Goal: Information Seeking & Learning: Learn about a topic

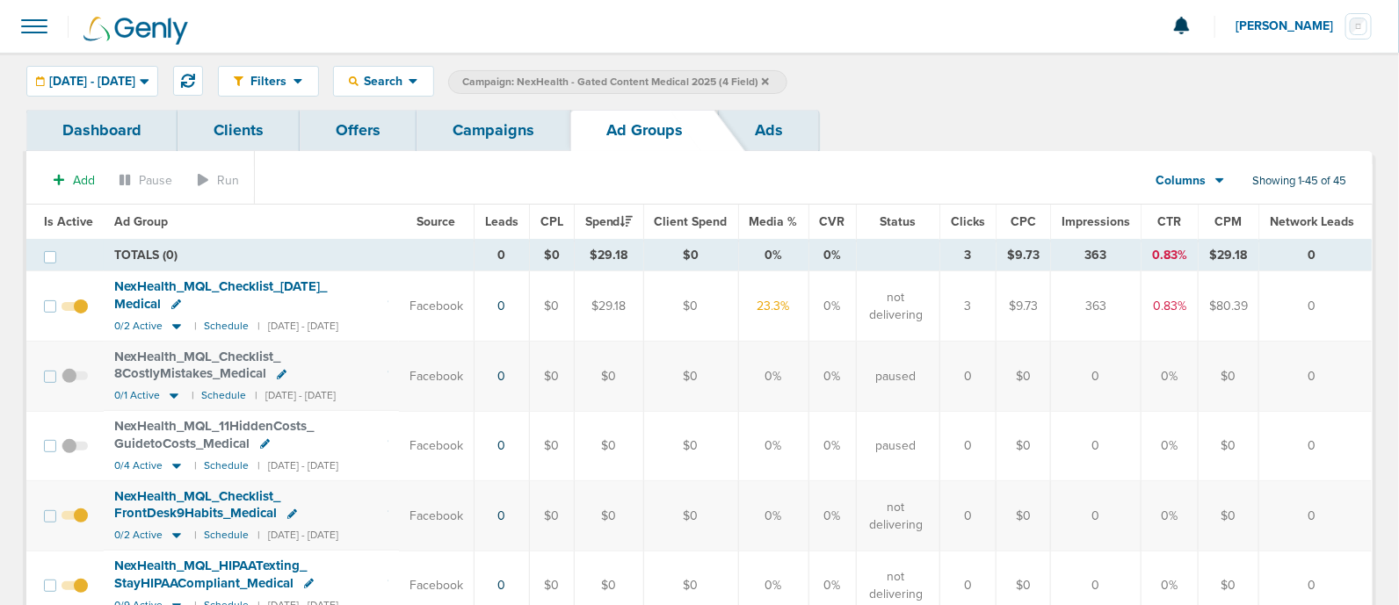
click at [769, 83] on icon at bounding box center [765, 81] width 7 height 11
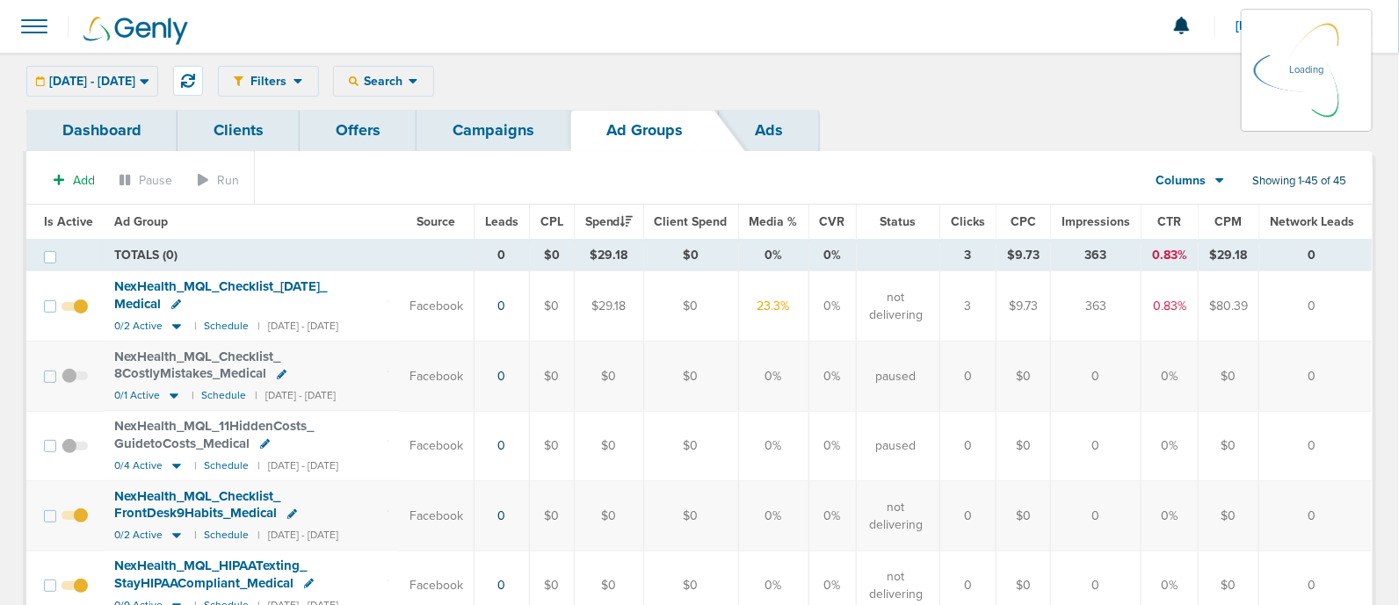
click at [515, 131] on link "Campaigns" at bounding box center [494, 130] width 154 height 41
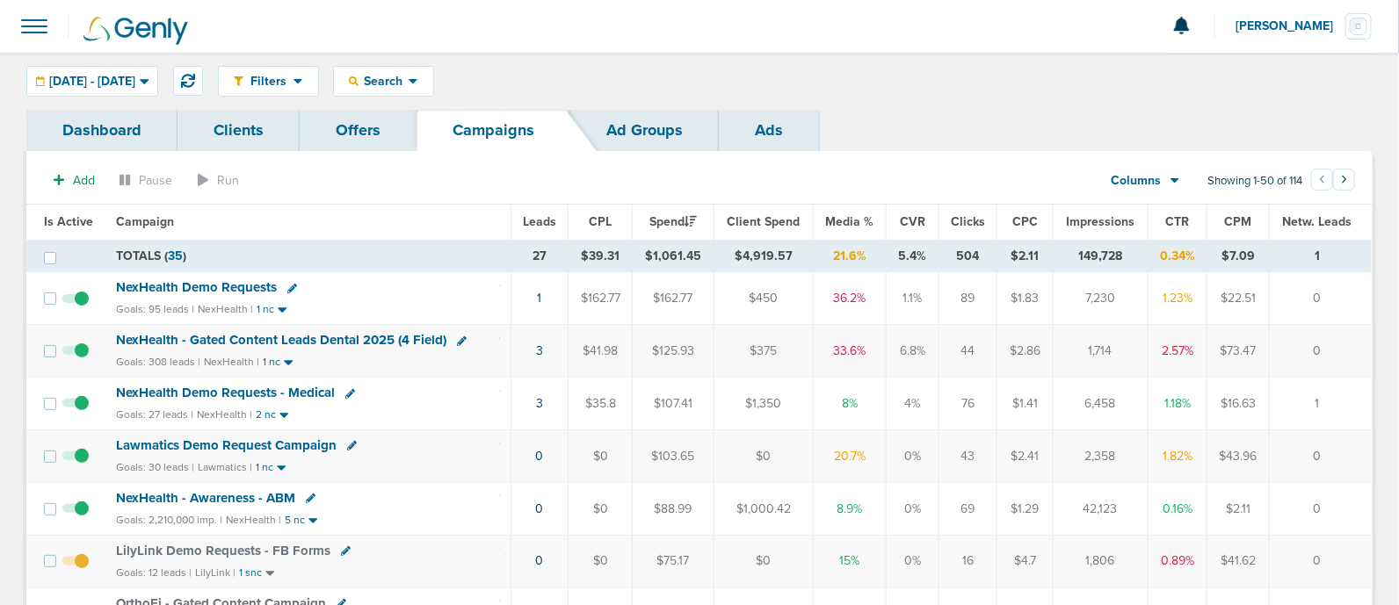
click at [366, 332] on span "NexHealth - Gated Content Leads Dental 2025 (4 Field)" at bounding box center [281, 340] width 330 height 16
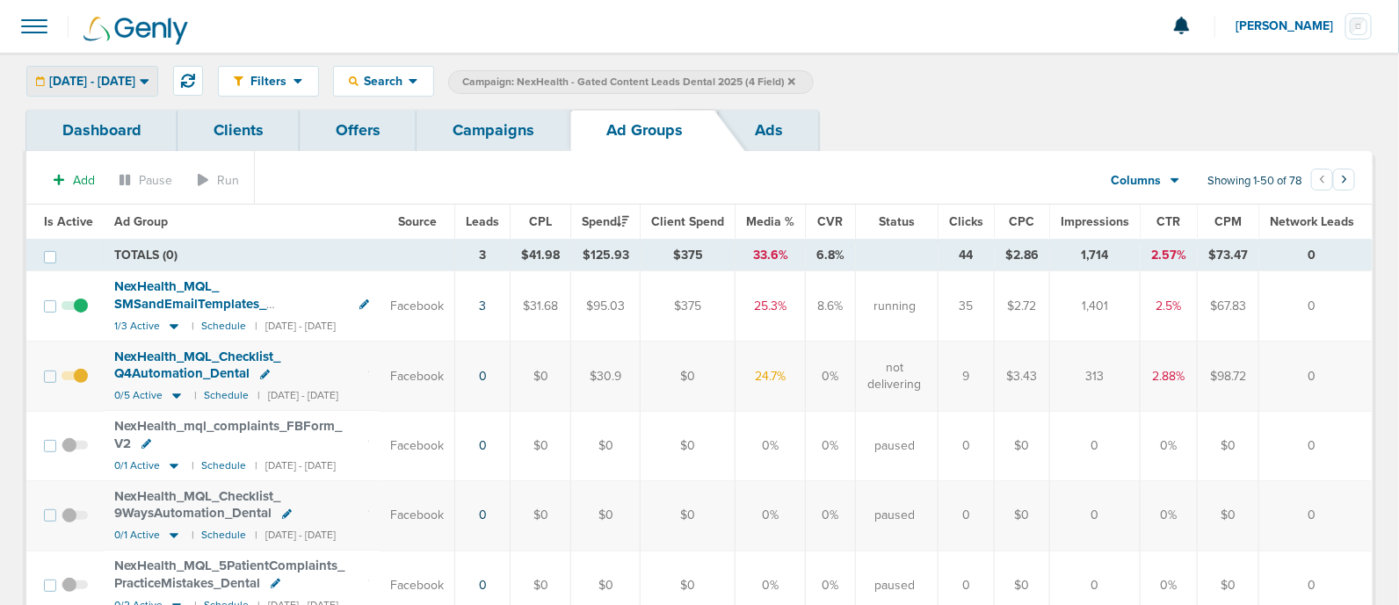
click at [135, 78] on span "[DATE] - [DATE]" at bounding box center [92, 82] width 86 height 12
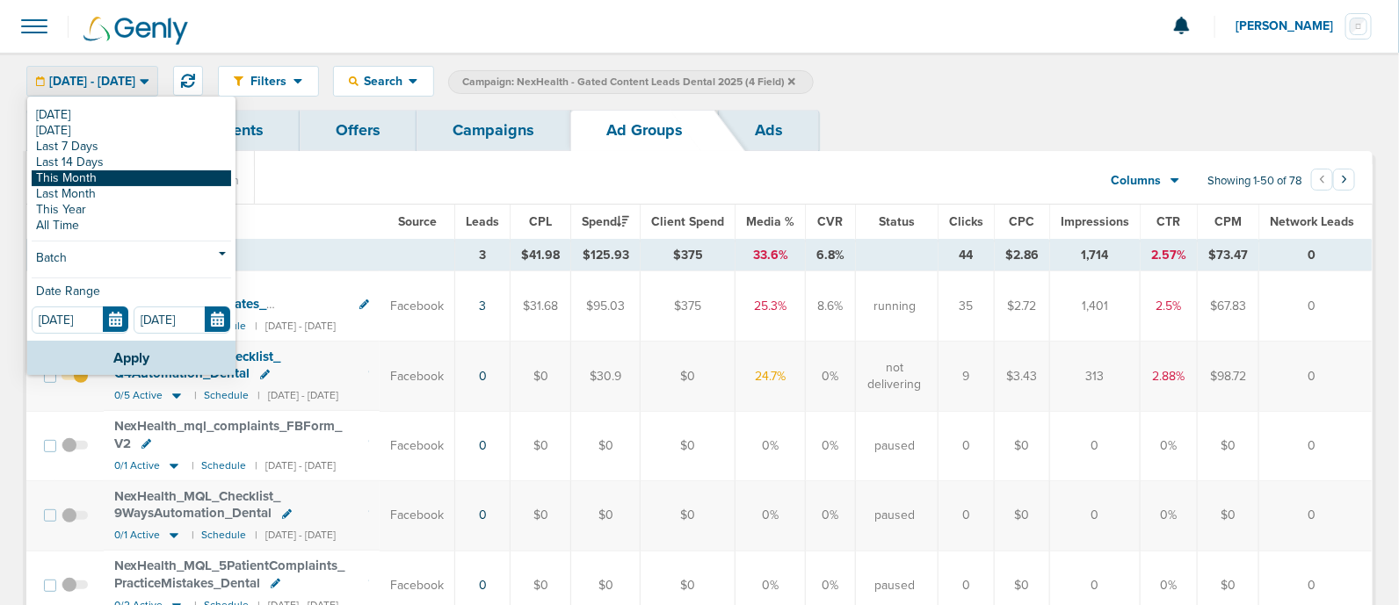
click at [116, 184] on link "This Month" at bounding box center [131, 178] width 199 height 16
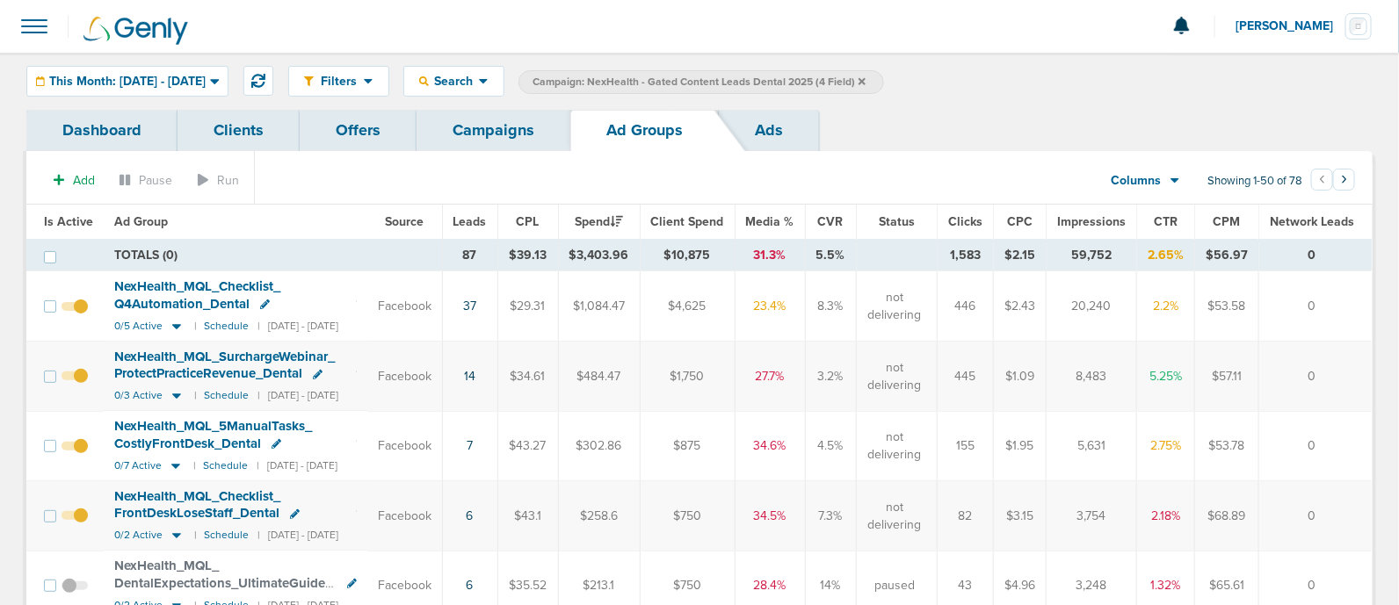
click at [375, 134] on link "Offers" at bounding box center [358, 130] width 117 height 41
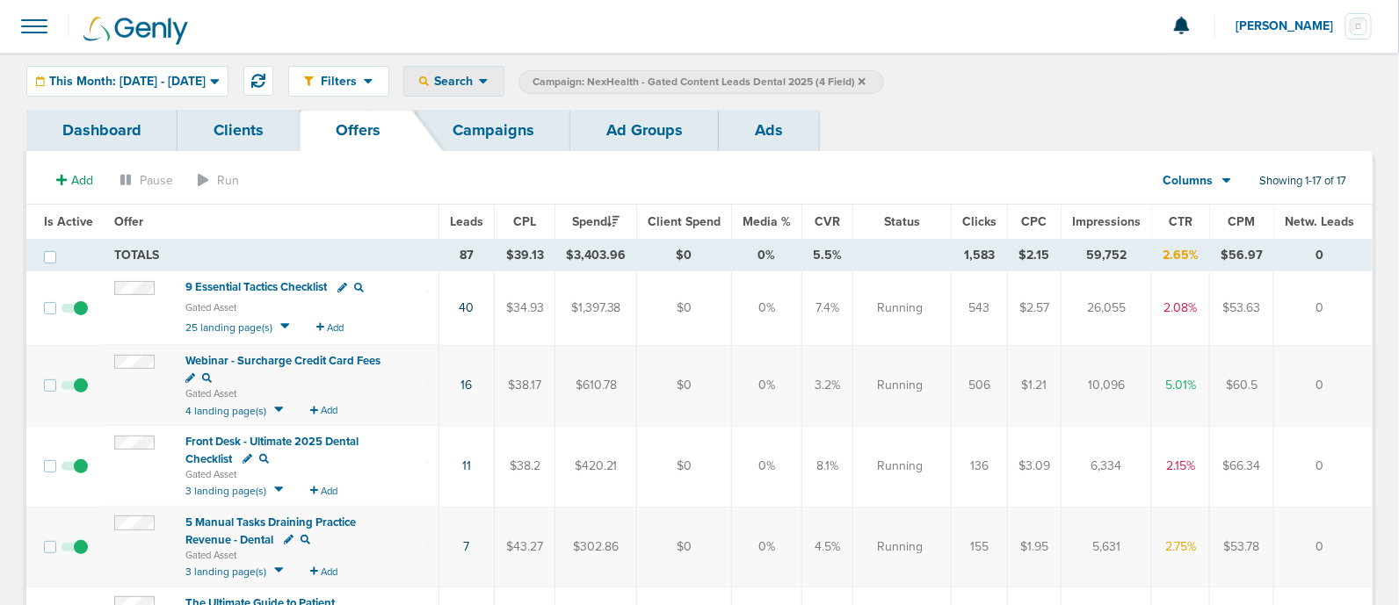
click at [504, 83] on div "Search" at bounding box center [453, 81] width 99 height 29
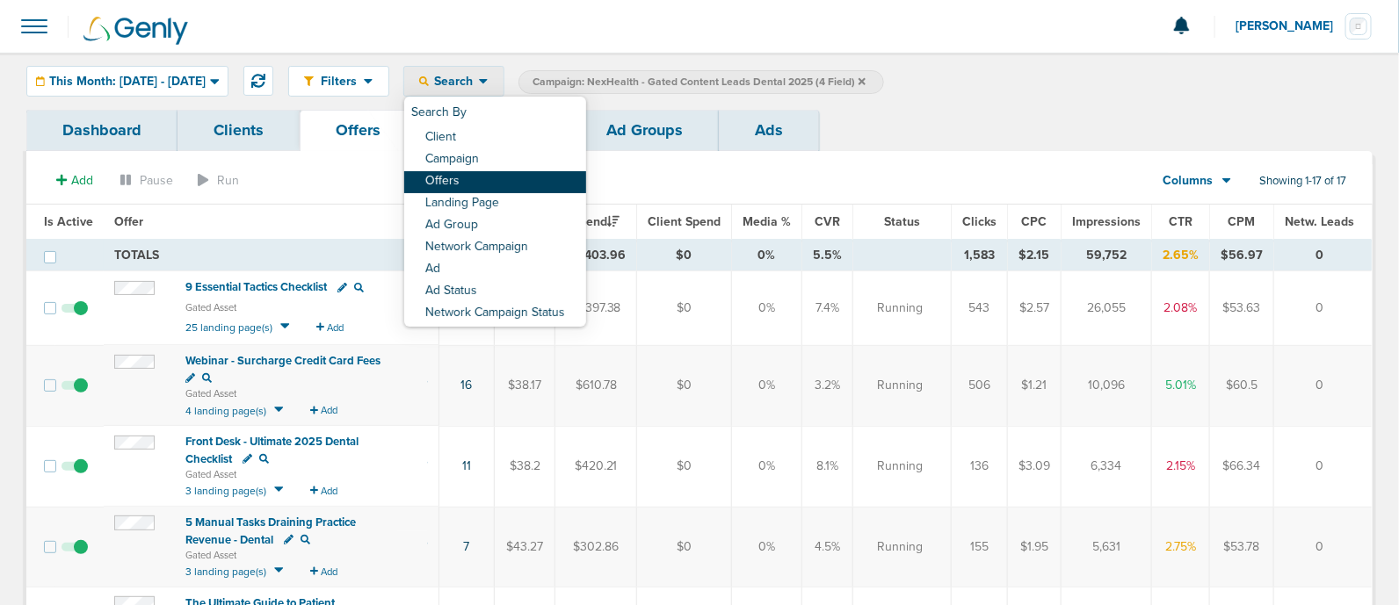
click at [518, 175] on link "Offers" at bounding box center [495, 182] width 182 height 22
select select "offerName"
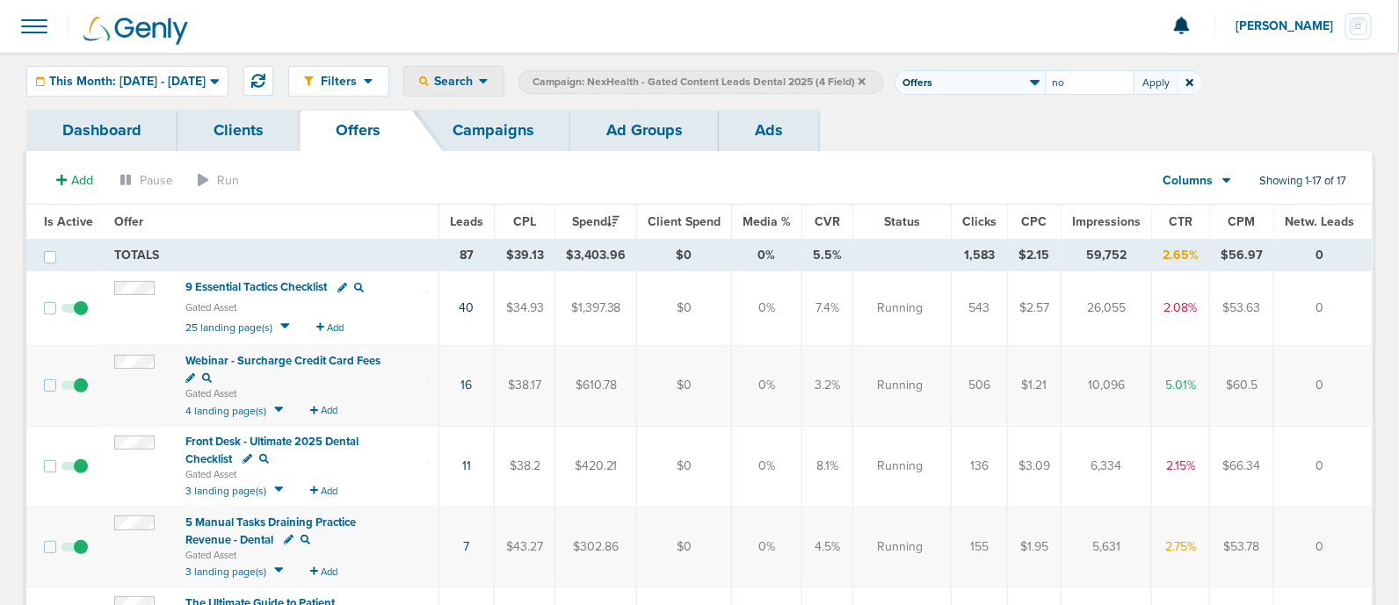
type input "no"
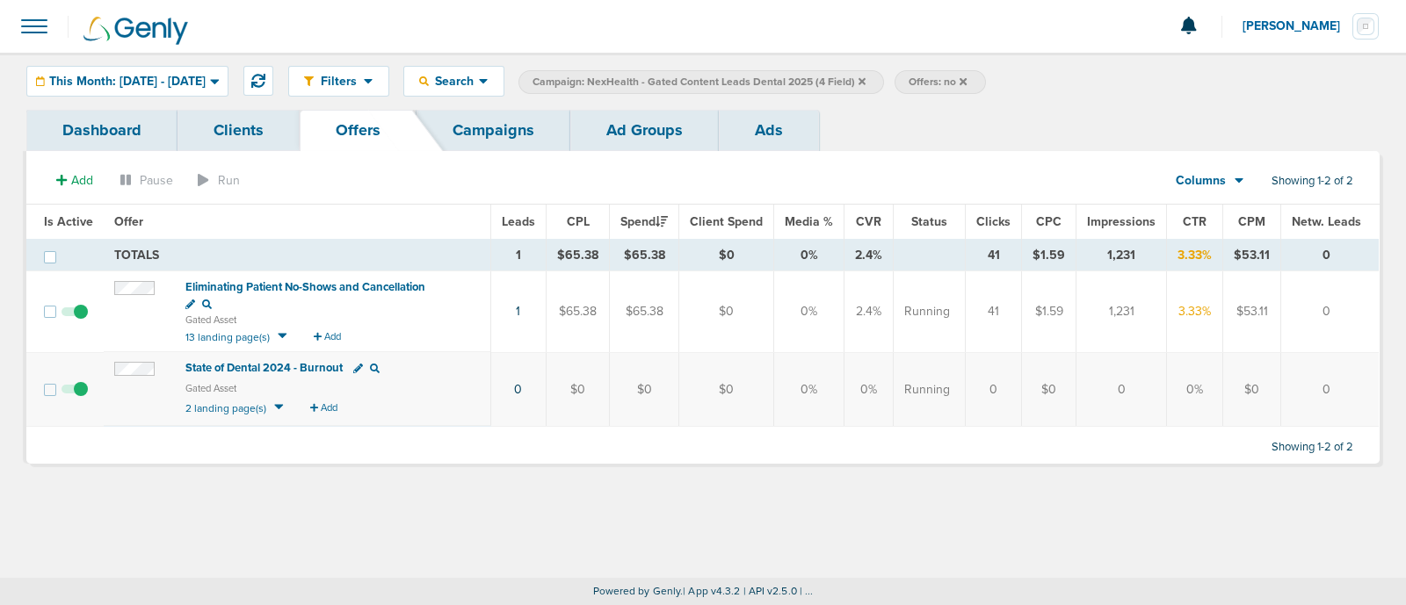
click at [303, 283] on span "Eliminating Patient No-Shows and Cancellation" at bounding box center [305, 287] width 240 height 14
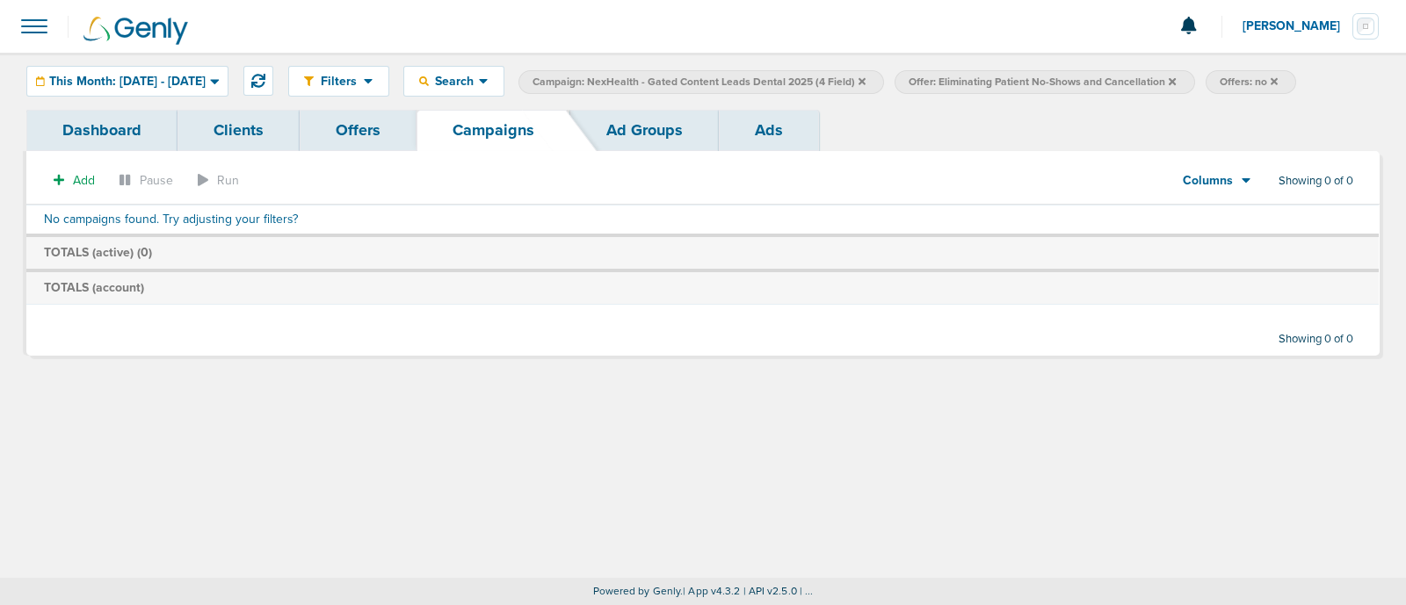
click at [1176, 78] on icon at bounding box center [1172, 81] width 7 height 11
click at [967, 79] on icon at bounding box center [963, 80] width 7 height 7
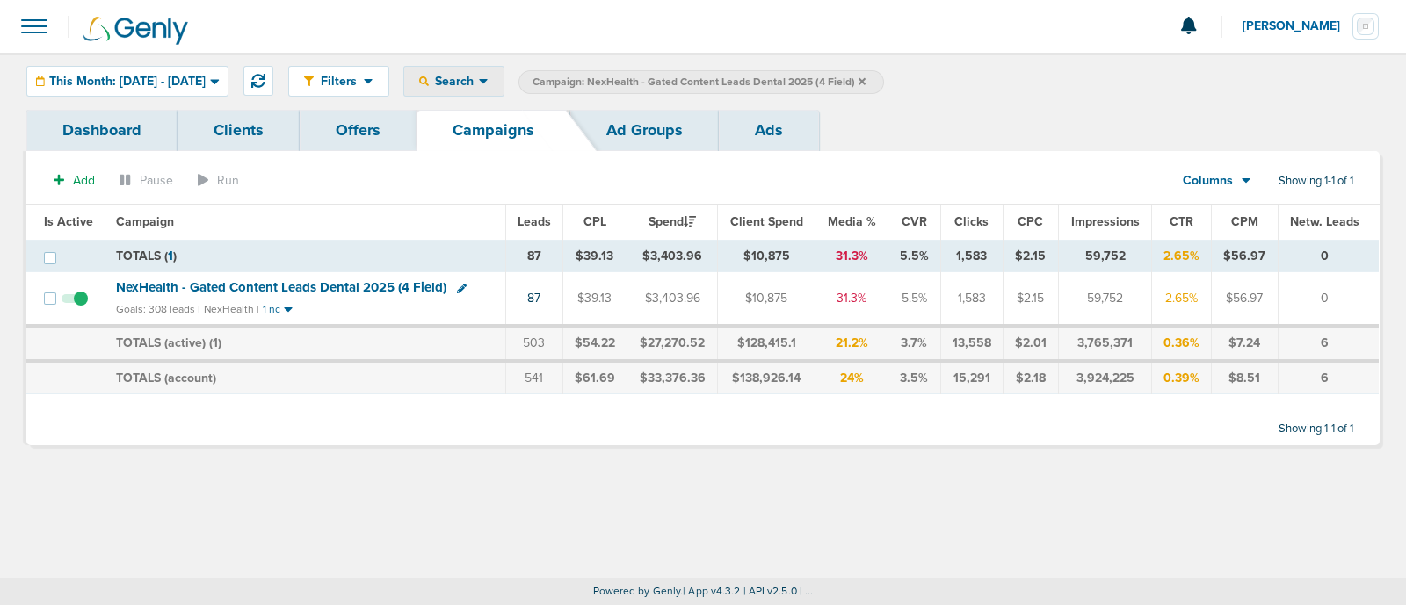
click at [479, 79] on span "Search" at bounding box center [454, 81] width 50 height 15
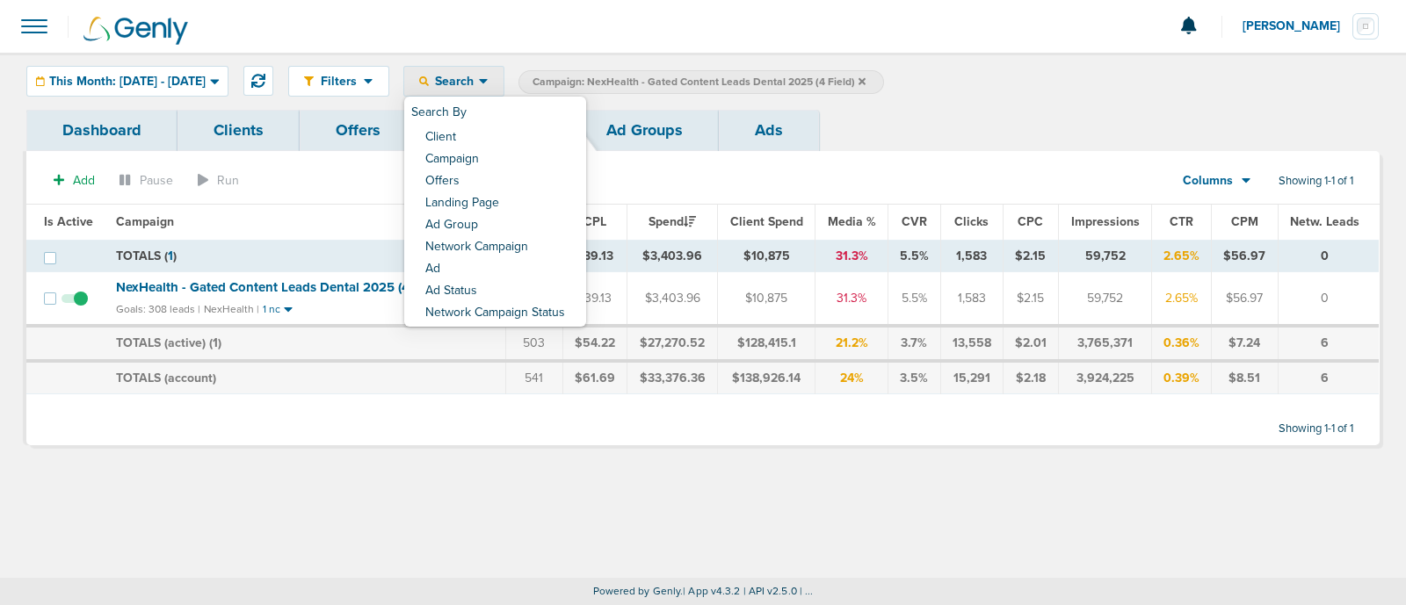
click at [359, 129] on link "Offers" at bounding box center [358, 130] width 117 height 41
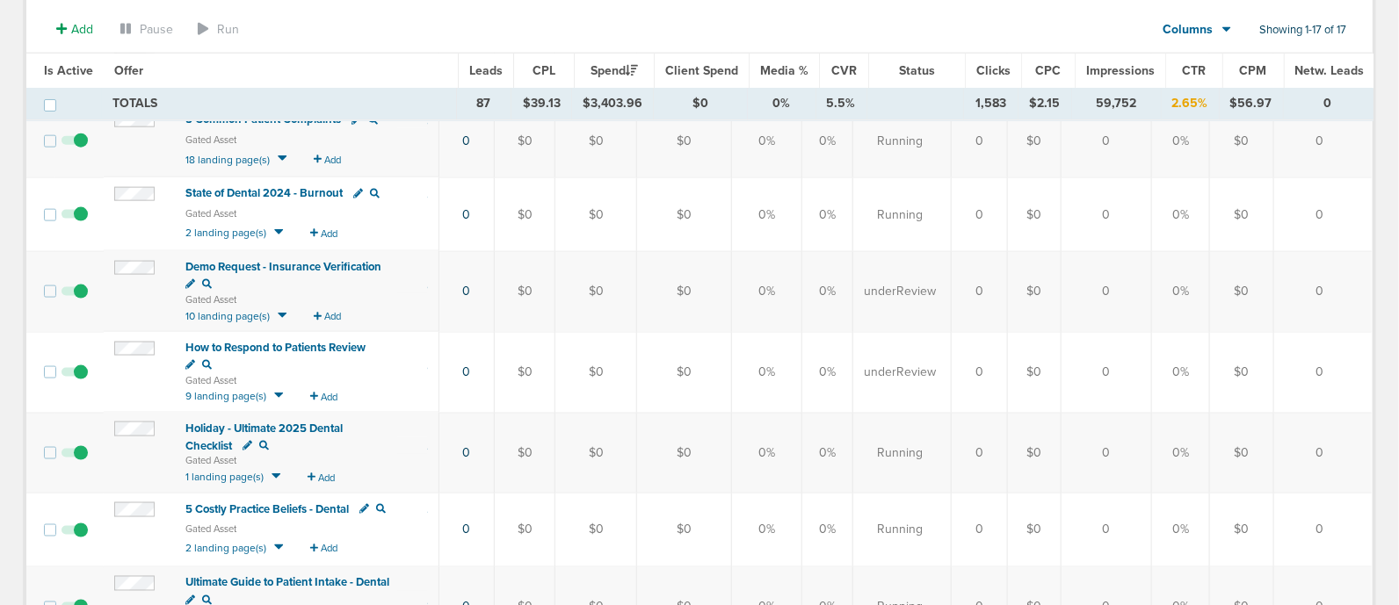
scroll to position [989, 0]
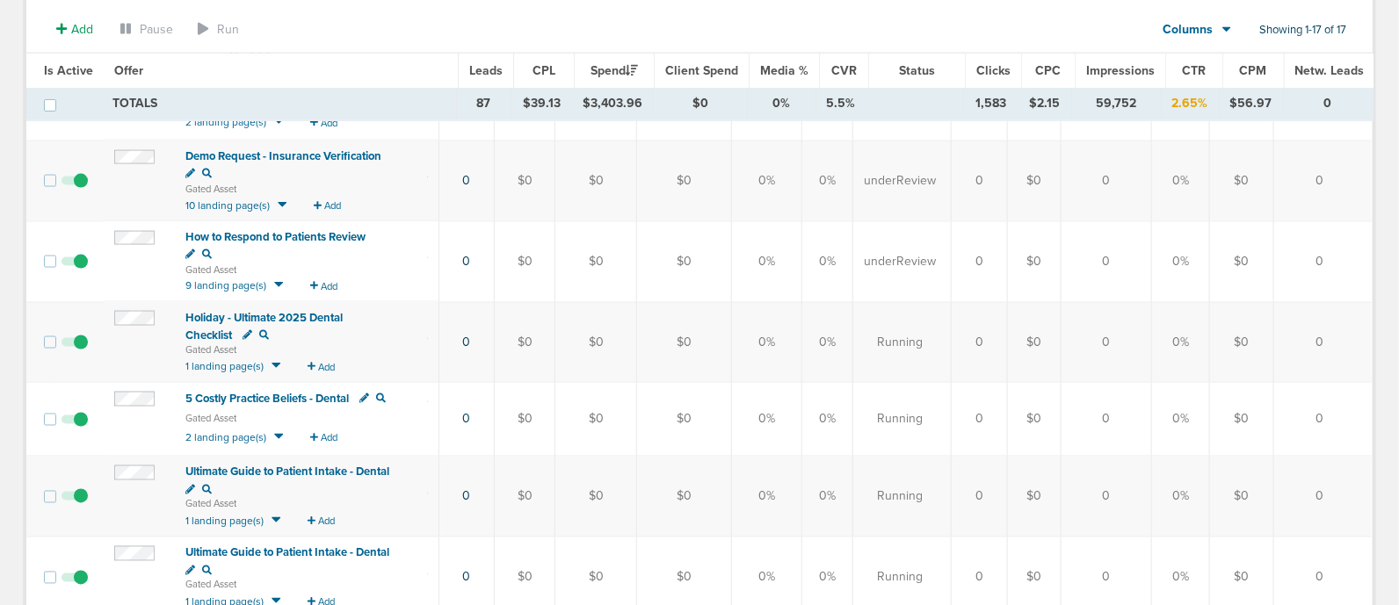
click at [284, 392] on span "5 Costly Practice Beliefs - Dental" at bounding box center [266, 399] width 163 height 14
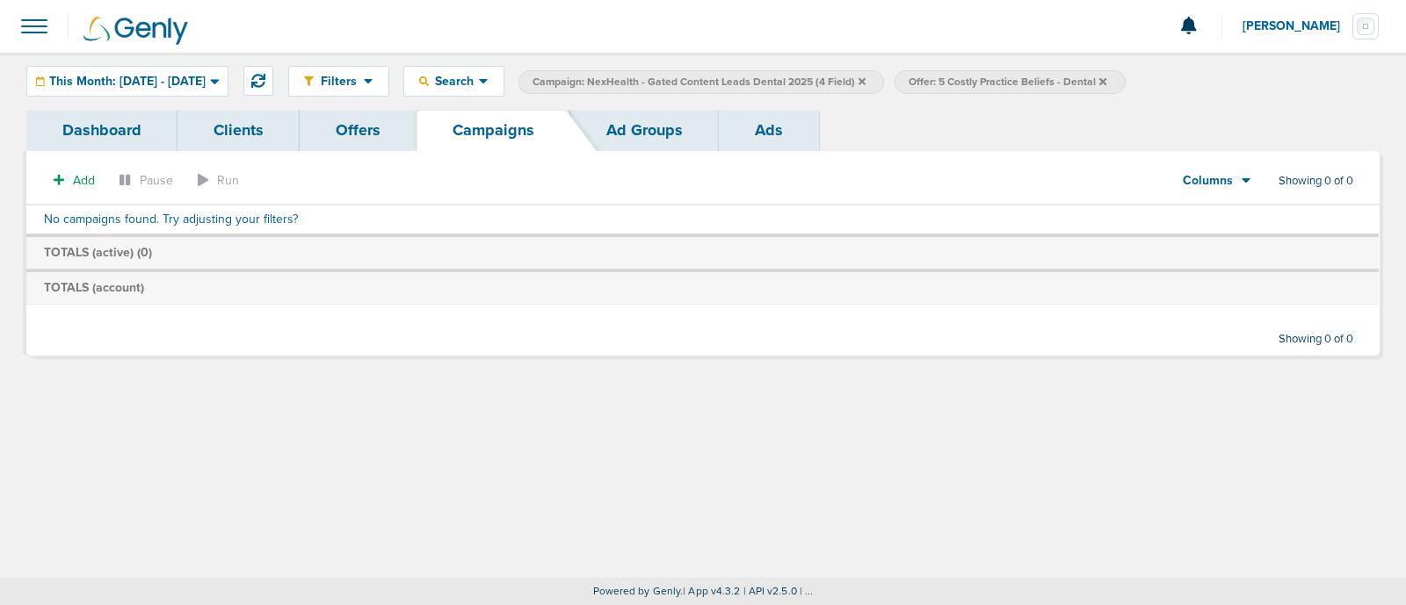
click at [1106, 79] on icon at bounding box center [1102, 80] width 7 height 7
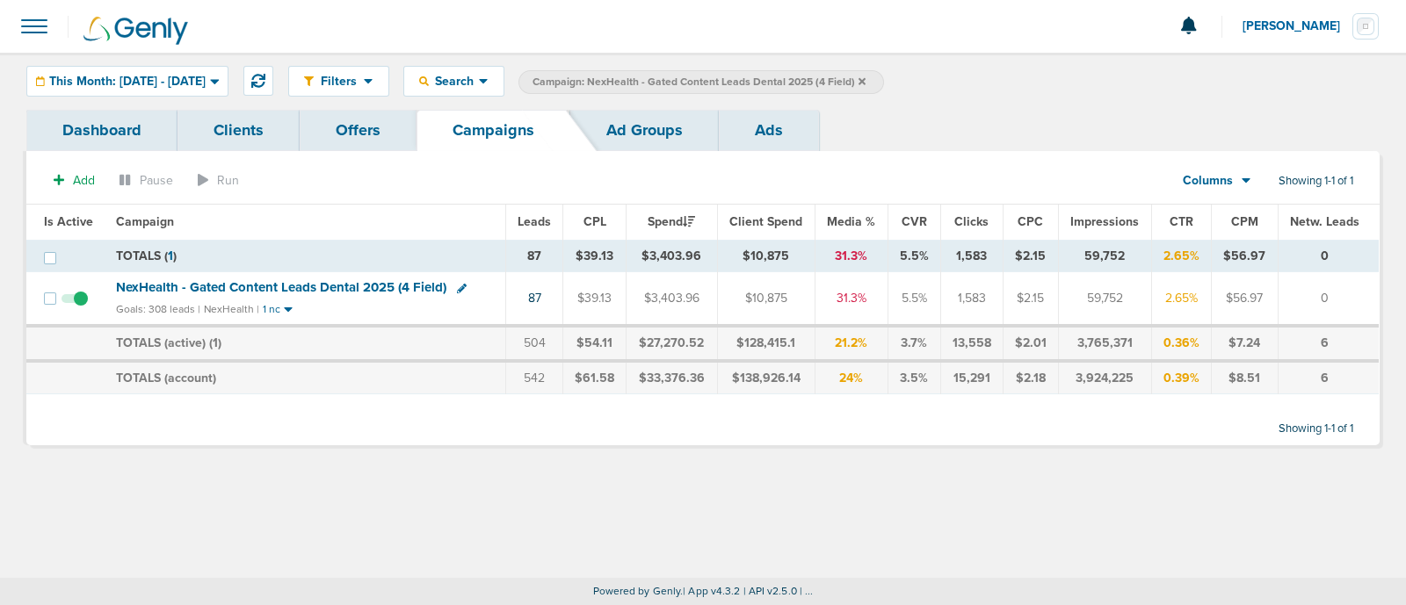
click at [343, 127] on link "Offers" at bounding box center [358, 130] width 117 height 41
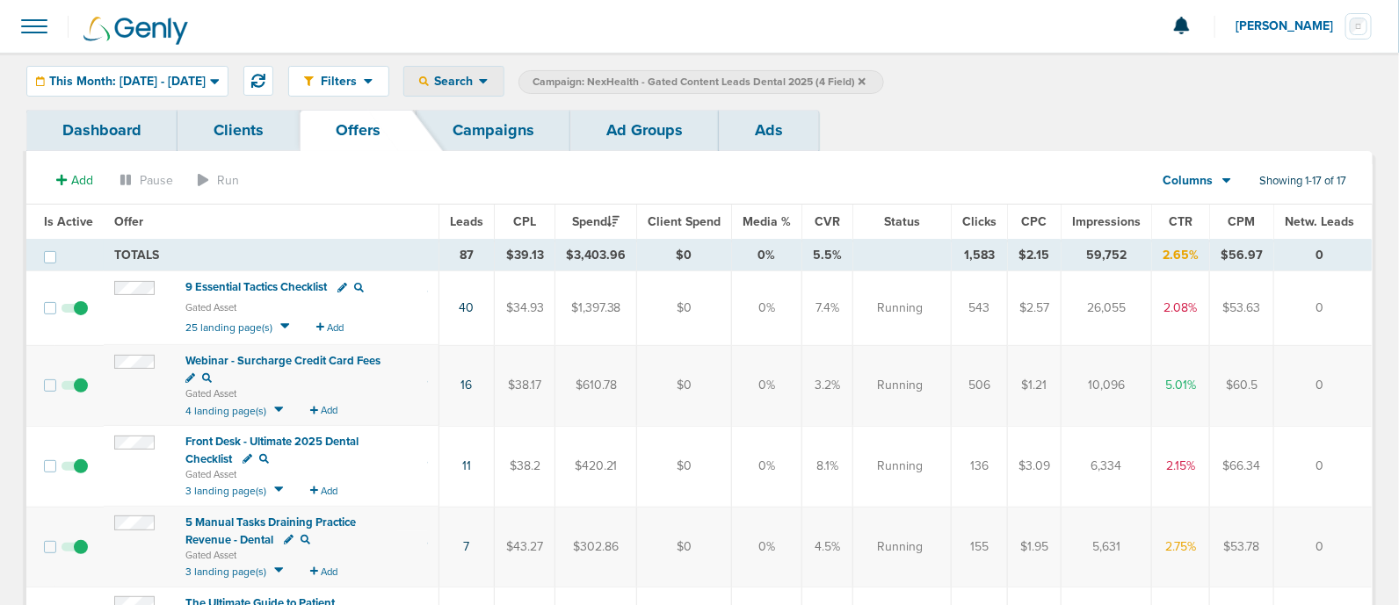
click at [479, 77] on span "Search" at bounding box center [454, 81] width 50 height 15
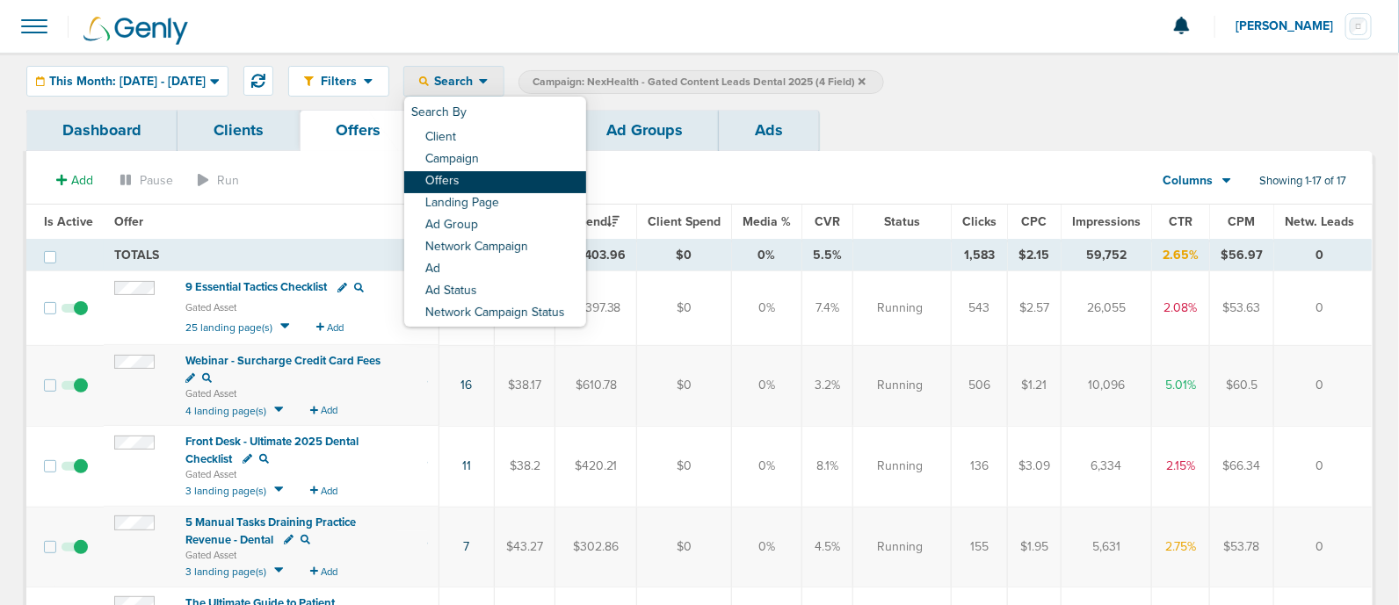
click at [523, 179] on link "Offers" at bounding box center [495, 182] width 182 height 22
select select "offerName"
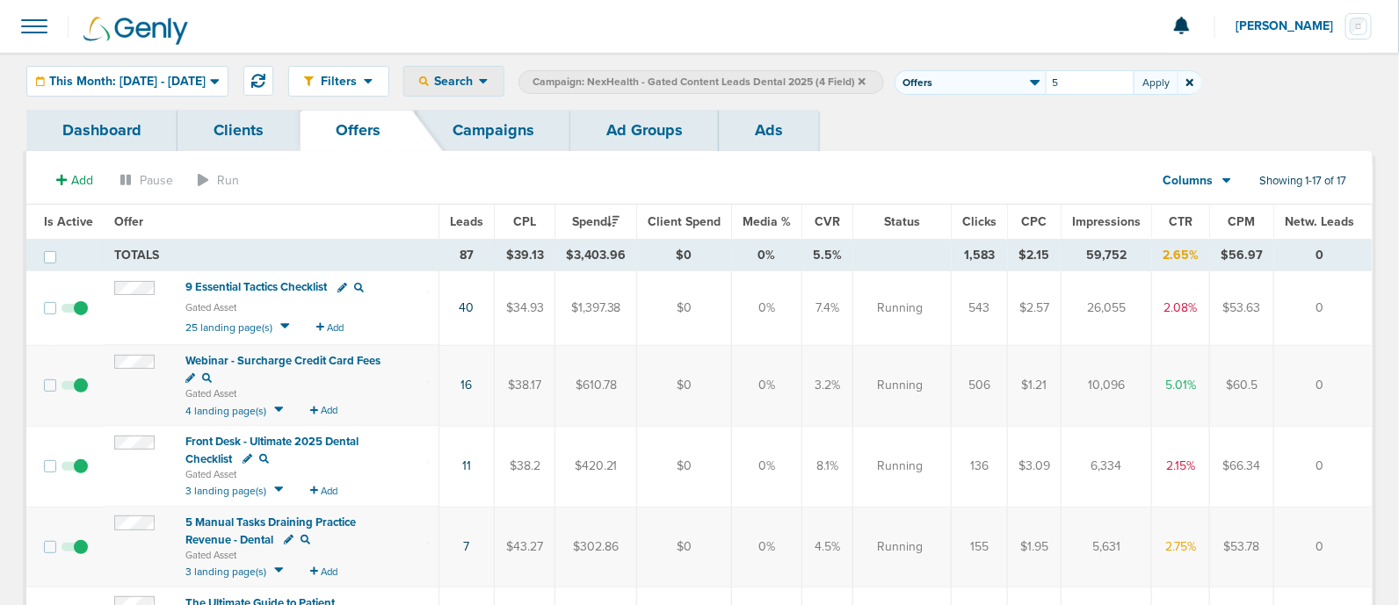
type input "5"
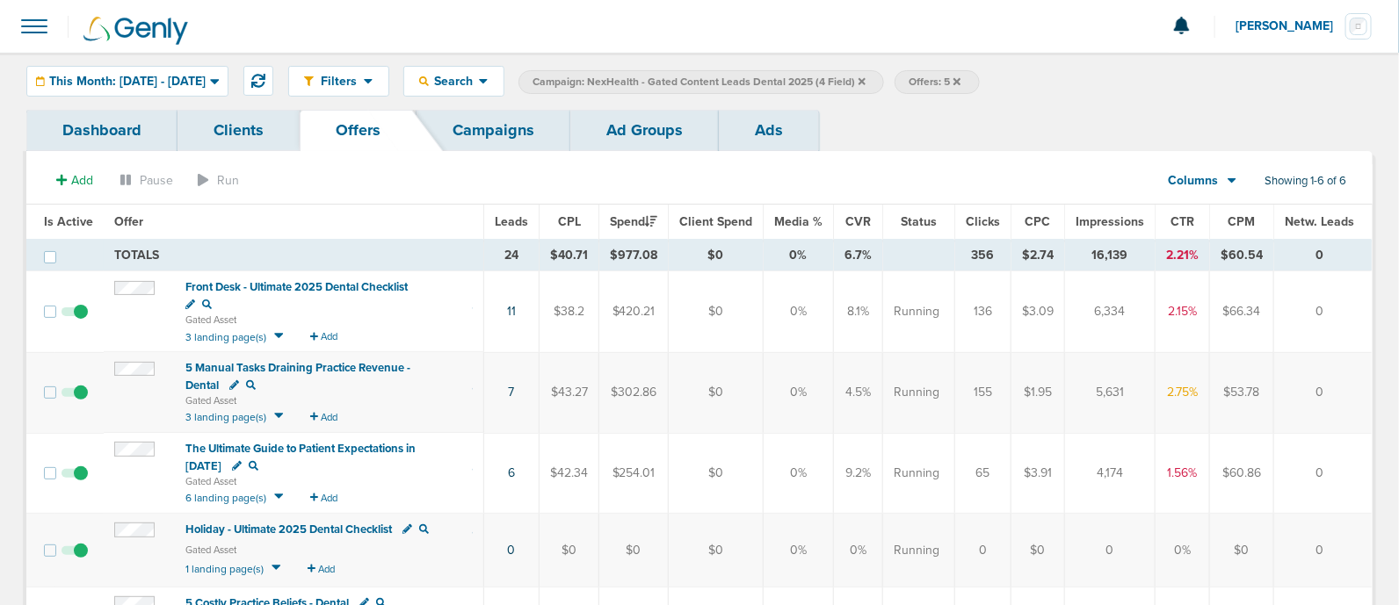
click at [321, 361] on span "5 Manual Tasks Draining Practice Revenue - Dental" at bounding box center [297, 377] width 225 height 32
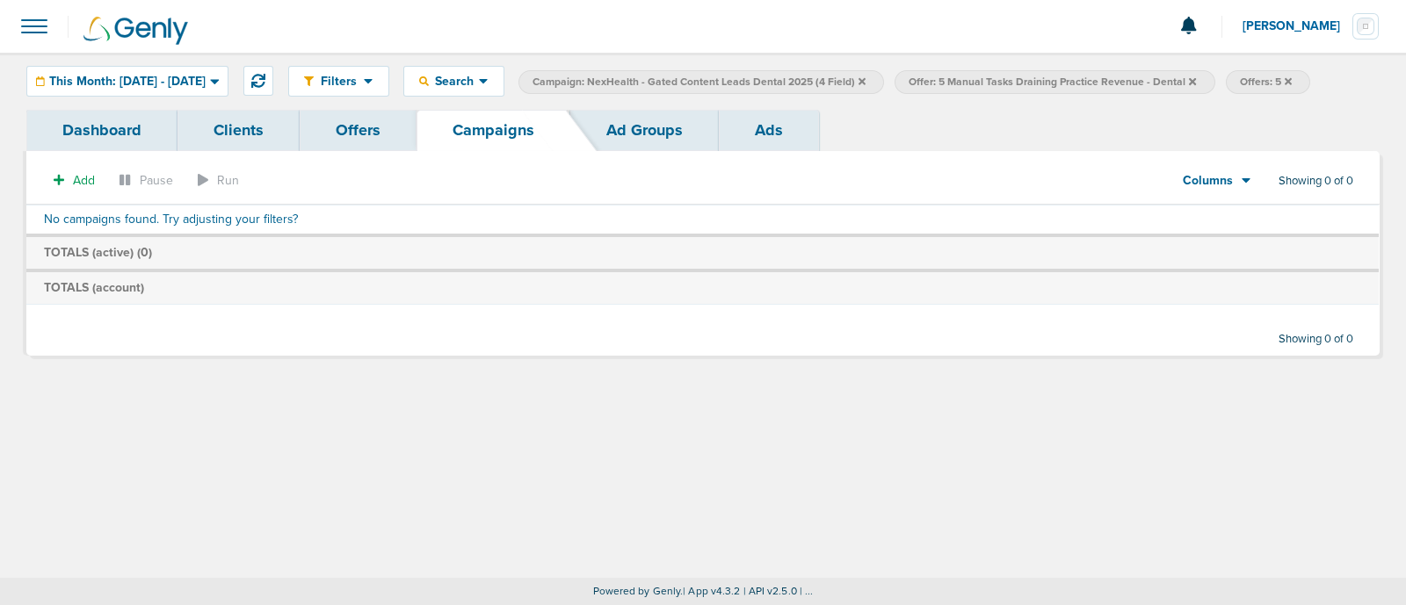
click at [1223, 401] on div "Filters Active Only Settings Status Active Inactive Objectives MQL SQL Traffic …" at bounding box center [703, 316] width 1406 height 526
